Goal: Task Accomplishment & Management: Use online tool/utility

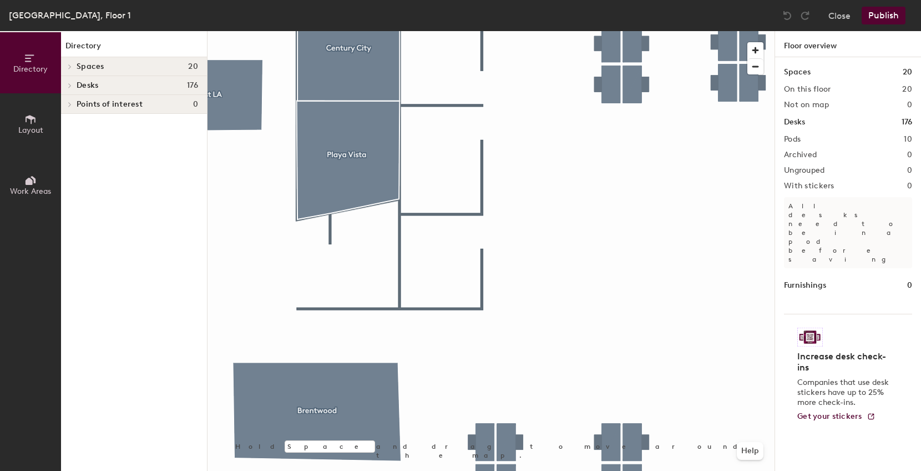
click at [423, 31] on div at bounding box center [491, 31] width 567 height 0
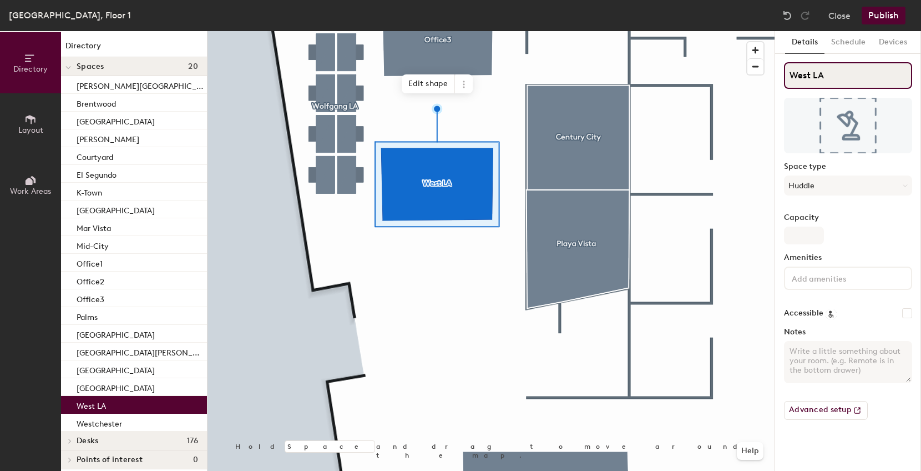
click at [820, 68] on input "West LA" at bounding box center [848, 75] width 128 height 27
click at [815, 67] on input "West LA" at bounding box center [848, 75] width 128 height 27
click at [811, 65] on input "West LA" at bounding box center [848, 75] width 128 height 27
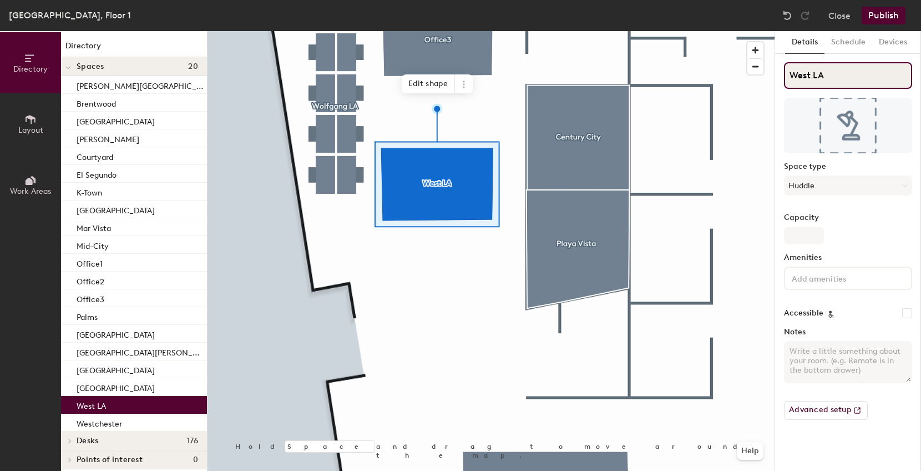
click at [770, 62] on div "Directory Layout Work Areas Directory Spaces 20 [PERSON_NAME][GEOGRAPHIC_DATA] …" at bounding box center [460, 251] width 921 height 440
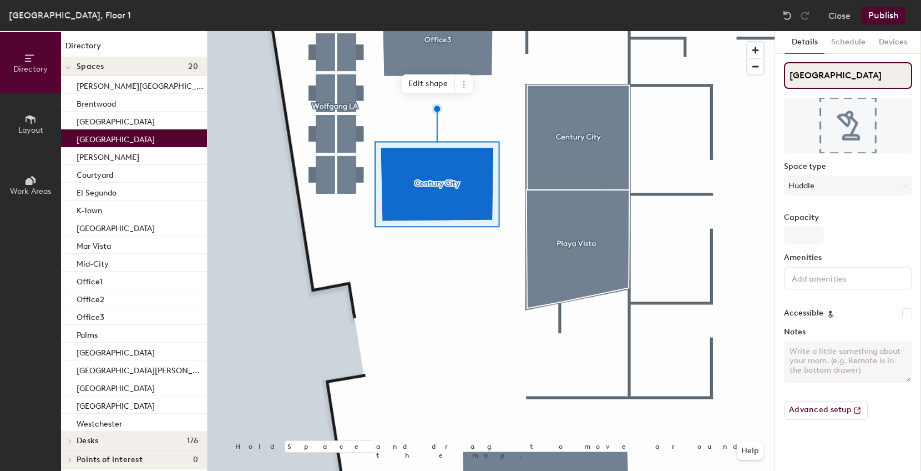
type input "[GEOGRAPHIC_DATA]"
click at [583, 31] on div at bounding box center [491, 31] width 567 height 0
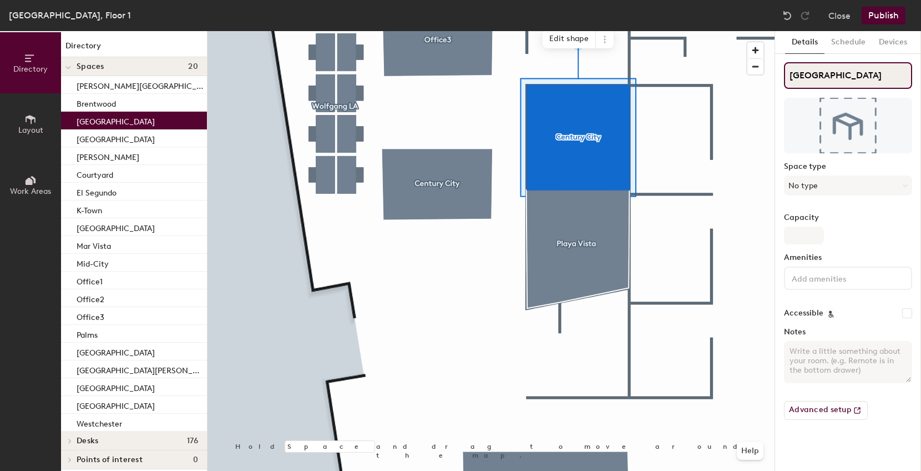
click at [828, 71] on input "[GEOGRAPHIC_DATA]" at bounding box center [848, 75] width 128 height 27
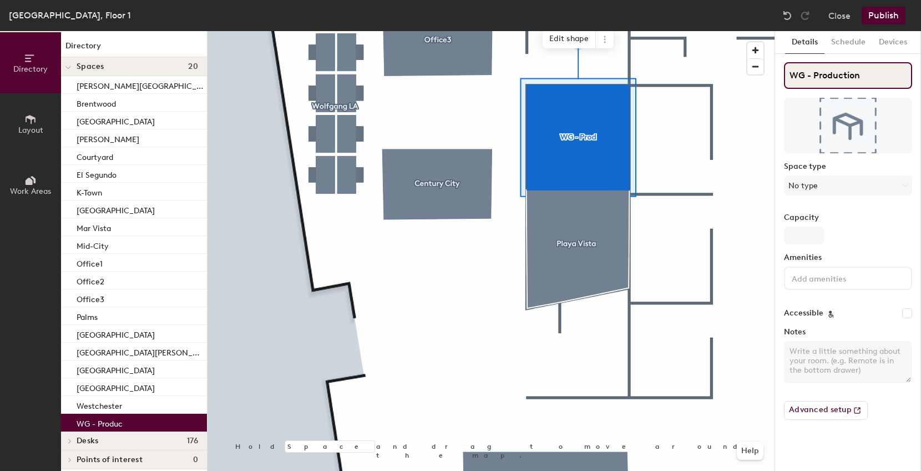
type input "WG - Production"
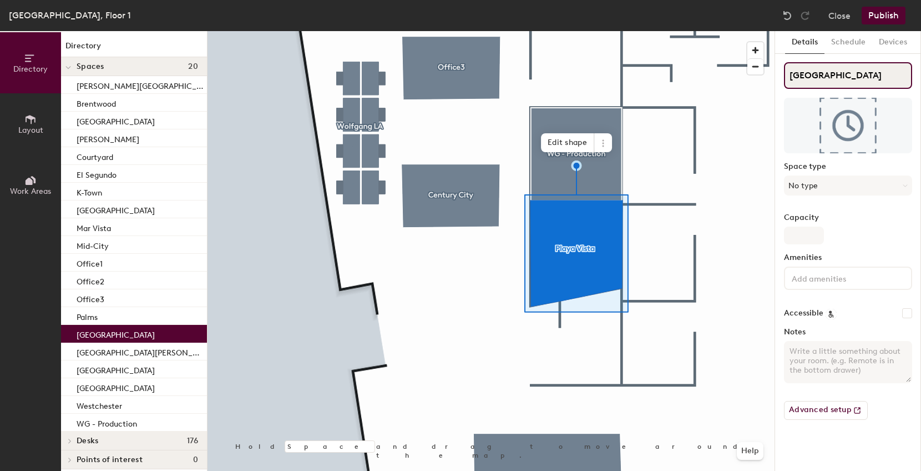
click at [835, 76] on input "[GEOGRAPHIC_DATA]" at bounding box center [848, 75] width 128 height 27
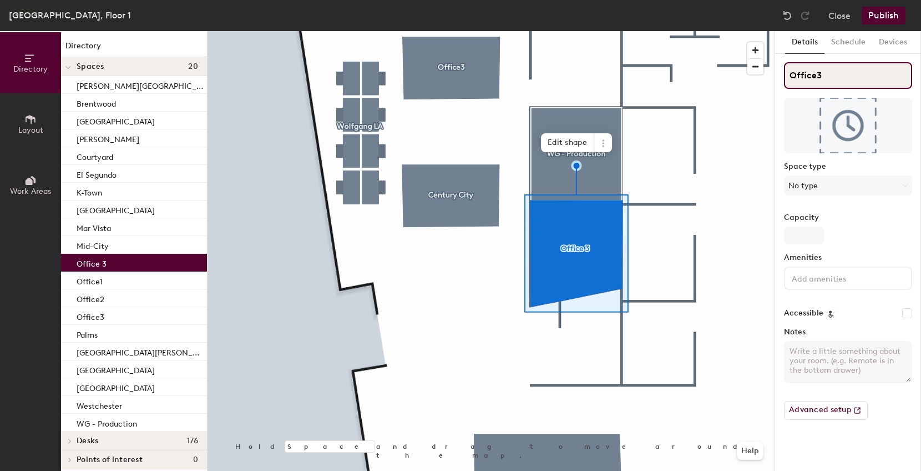
type input "Office3"
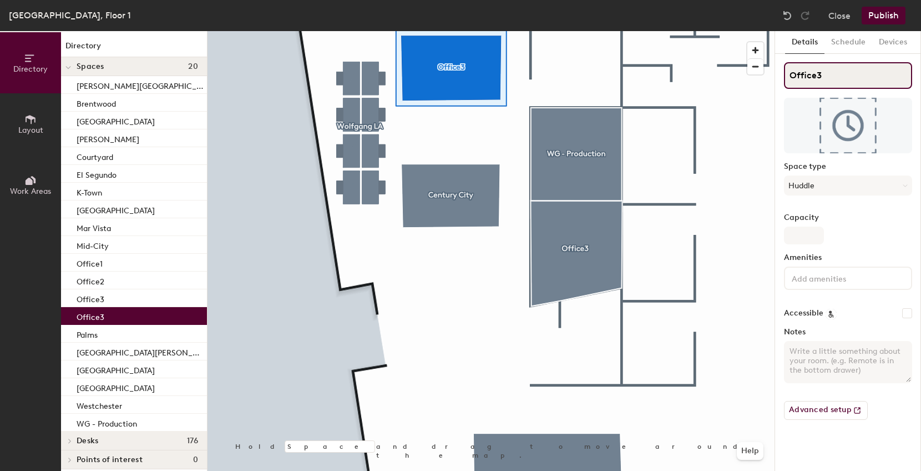
click at [825, 71] on input "Office3" at bounding box center [848, 75] width 128 height 27
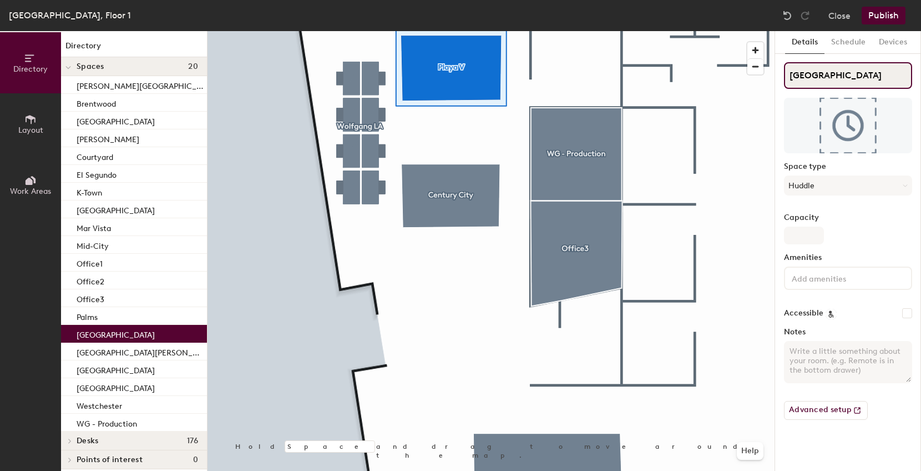
type input "[GEOGRAPHIC_DATA]"
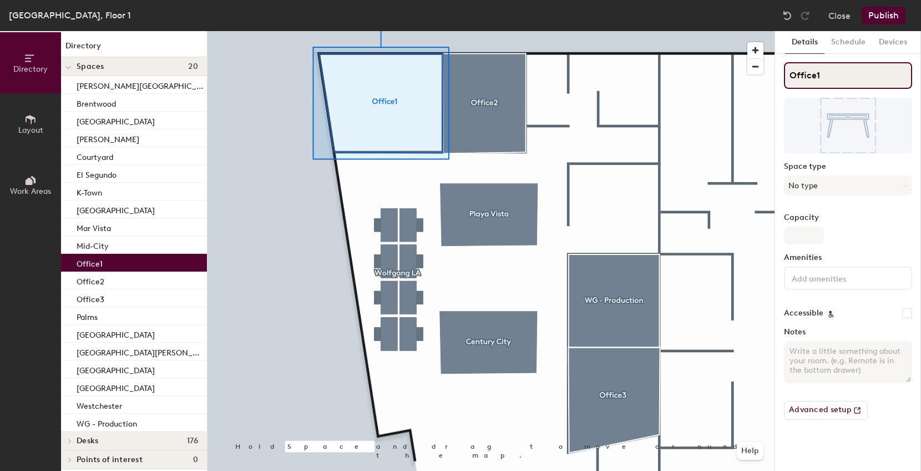
click at [814, 72] on input "Office1" at bounding box center [848, 75] width 128 height 27
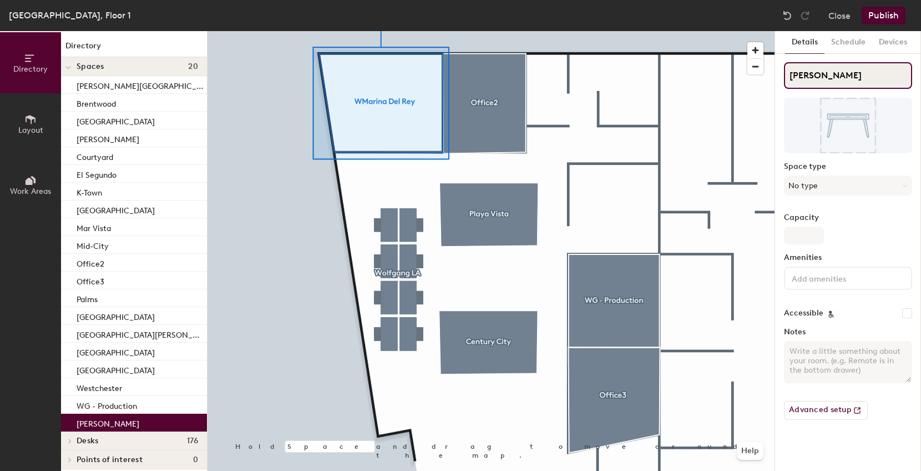
drag, startPoint x: 799, startPoint y: 73, endPoint x: 806, endPoint y: 95, distance: 23.3
click at [799, 74] on input "[PERSON_NAME]" at bounding box center [848, 75] width 128 height 27
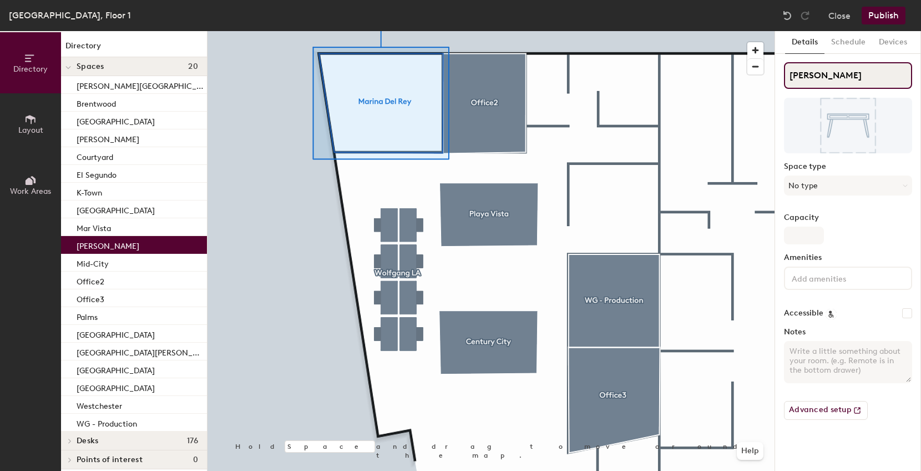
type input "[PERSON_NAME]"
click at [827, 186] on button "No type" at bounding box center [848, 185] width 128 height 20
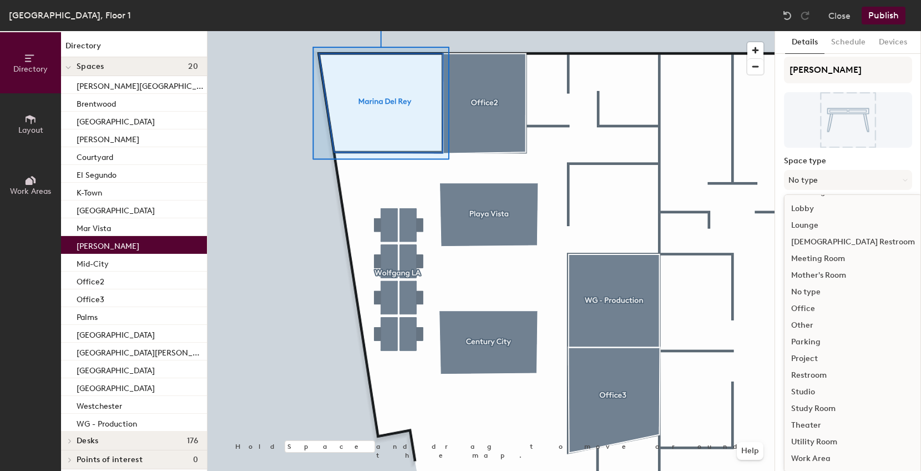
scroll to position [7, 0]
click at [823, 255] on div "Meeting Room" at bounding box center [853, 257] width 137 height 17
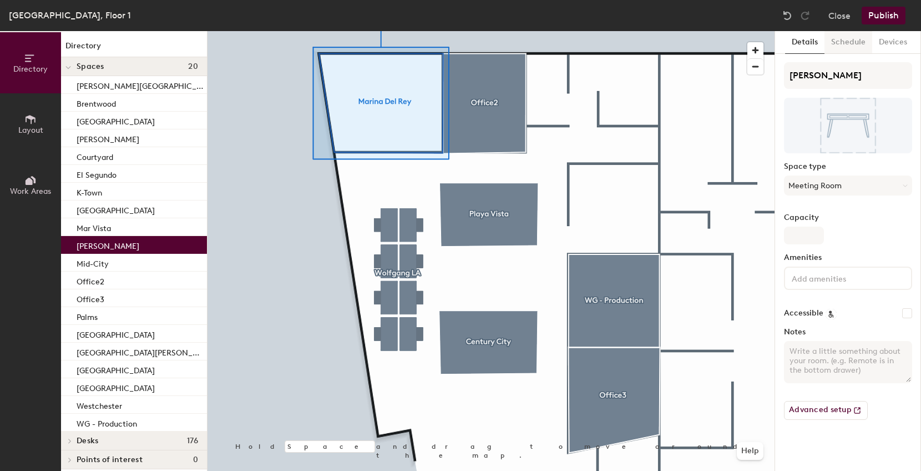
click at [851, 49] on button "Schedule" at bounding box center [849, 42] width 48 height 23
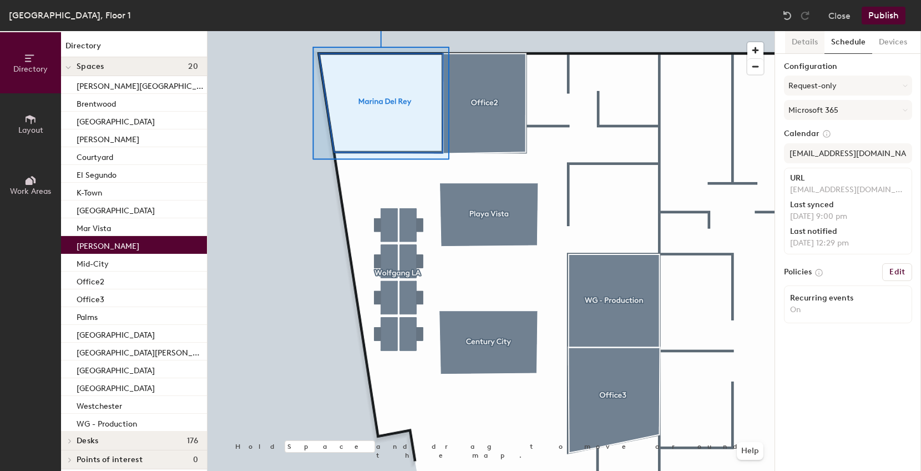
click at [802, 46] on button "Details" at bounding box center [804, 42] width 39 height 23
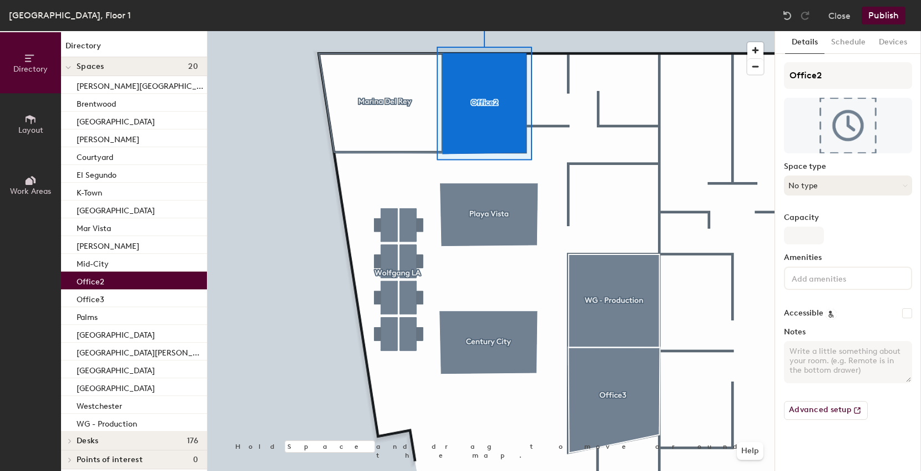
click at [800, 184] on button "No type" at bounding box center [848, 185] width 128 height 20
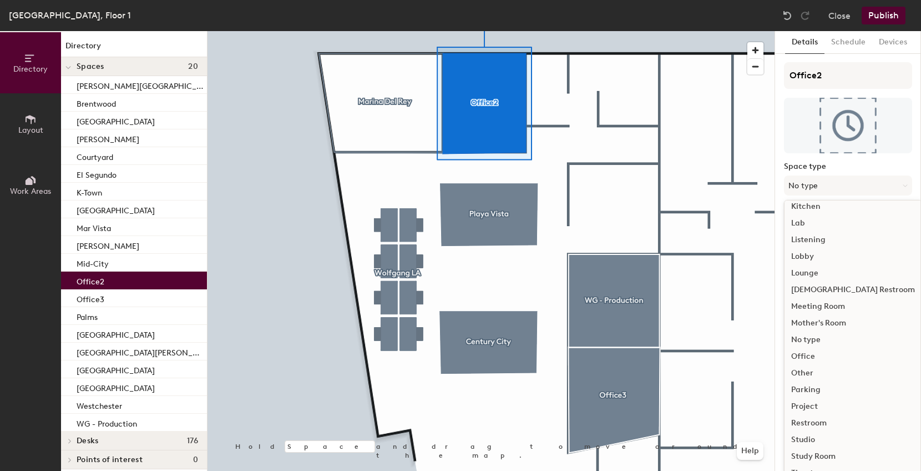
scroll to position [222, 0]
click at [808, 342] on div "Office" at bounding box center [853, 340] width 137 height 17
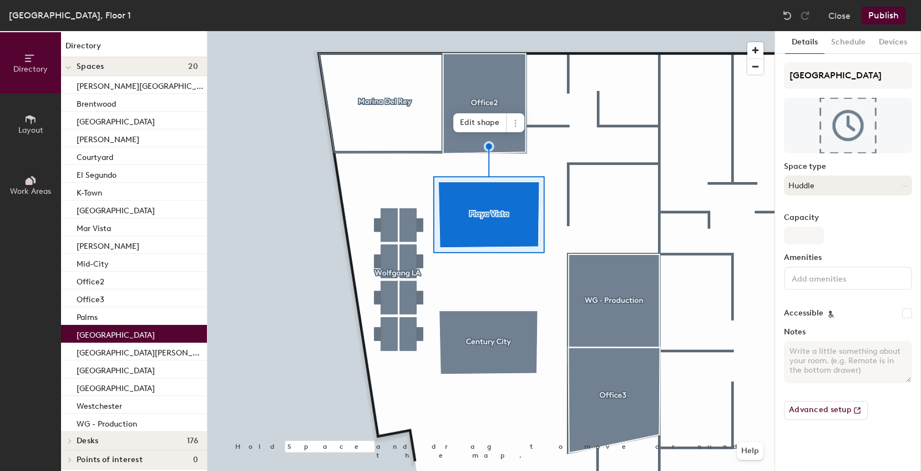
click at [823, 181] on button "Huddle" at bounding box center [848, 185] width 128 height 20
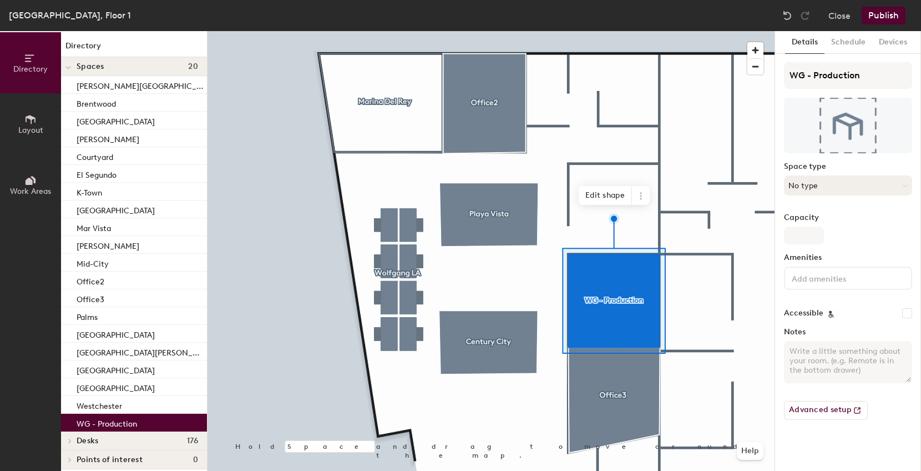
click at [894, 179] on button "No type" at bounding box center [848, 185] width 128 height 20
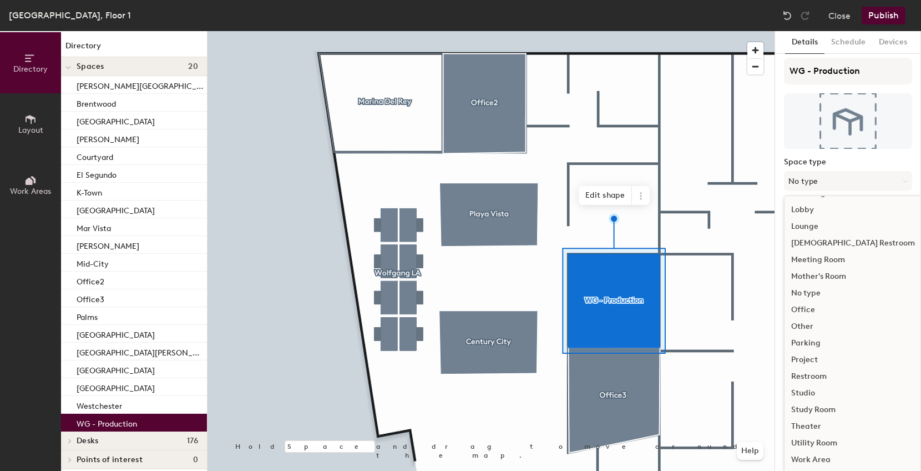
scroll to position [7, 0]
click at [814, 391] on div "Studio" at bounding box center [853, 390] width 137 height 17
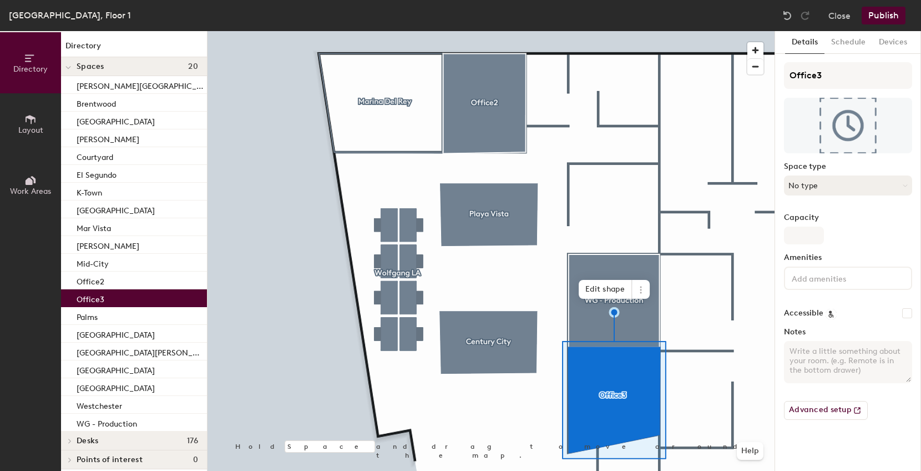
click at [832, 185] on button "No type" at bounding box center [848, 185] width 128 height 20
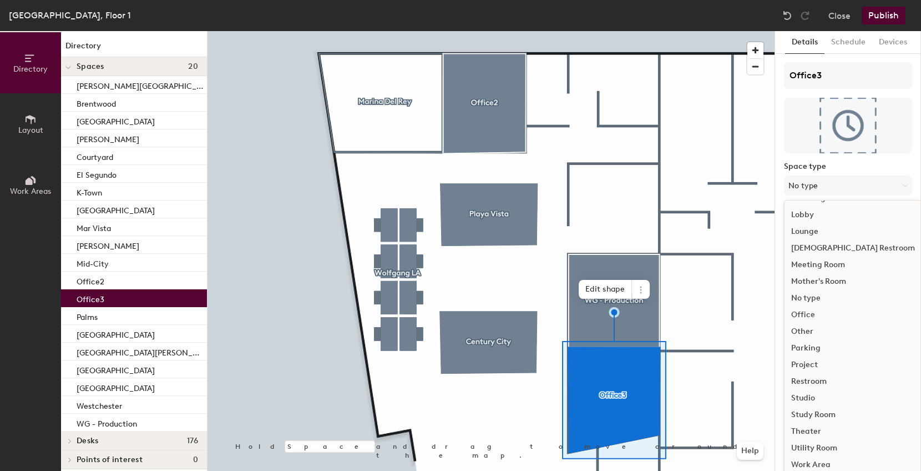
scroll to position [249, 0]
click at [814, 315] on div "Office" at bounding box center [853, 314] width 137 height 17
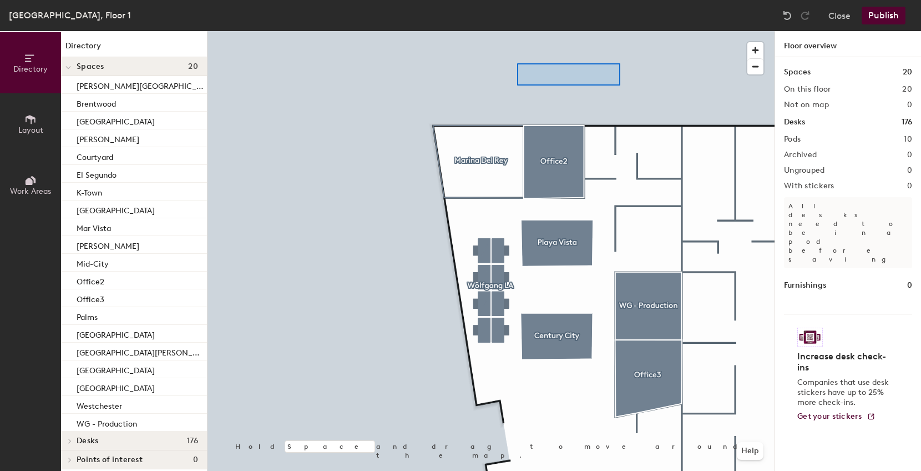
click at [517, 31] on div at bounding box center [491, 31] width 567 height 0
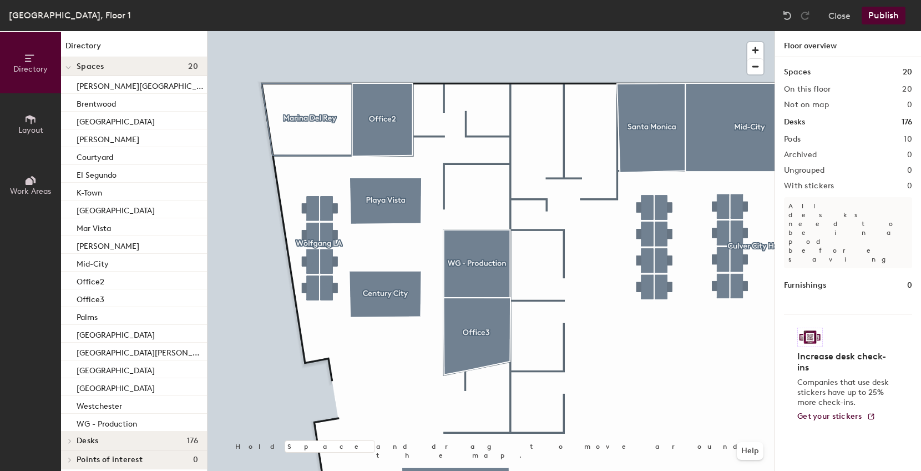
click at [877, 18] on button "Publish" at bounding box center [884, 16] width 44 height 18
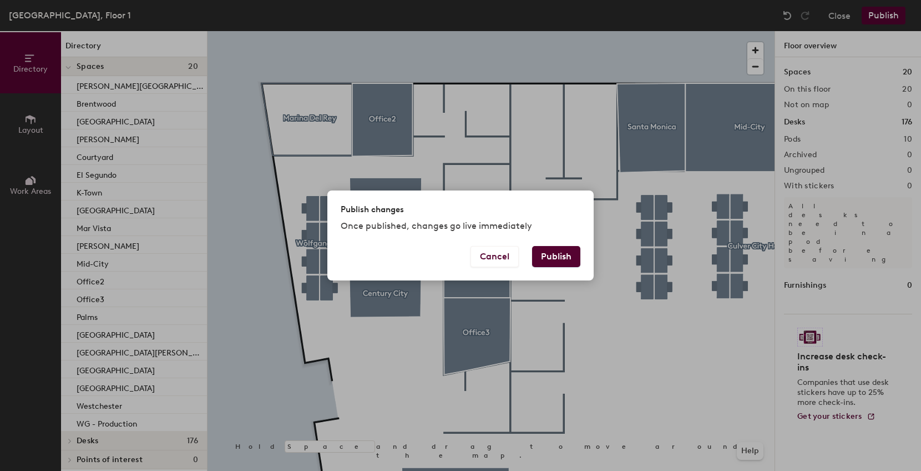
click at [536, 241] on div "Publish changes Once published, changes go live immediately" at bounding box center [460, 217] width 266 height 55
click at [543, 254] on button "Publish" at bounding box center [556, 256] width 48 height 21
